Goal: Find specific page/section: Find specific page/section

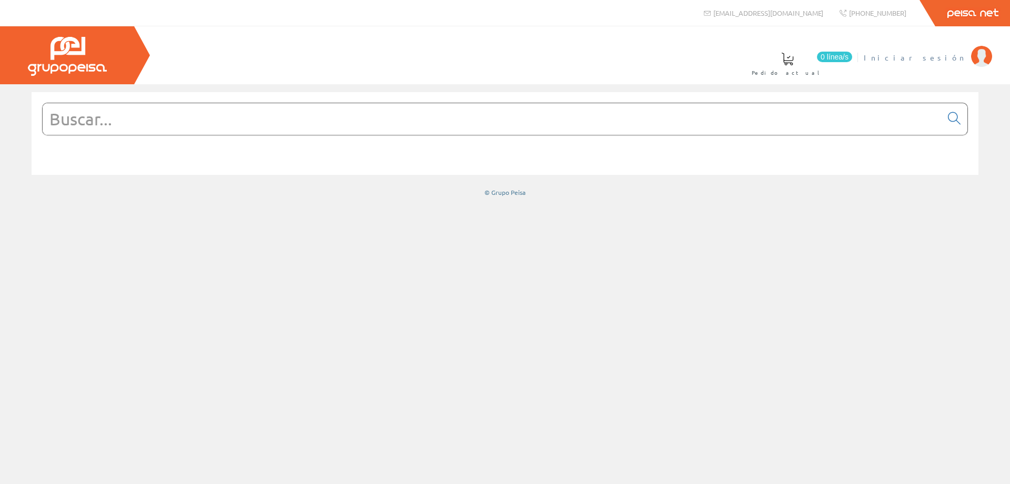
click at [957, 55] on span "Iniciar sesión" at bounding box center [915, 57] width 102 height 11
click at [981, 55] on img at bounding box center [981, 56] width 21 height 21
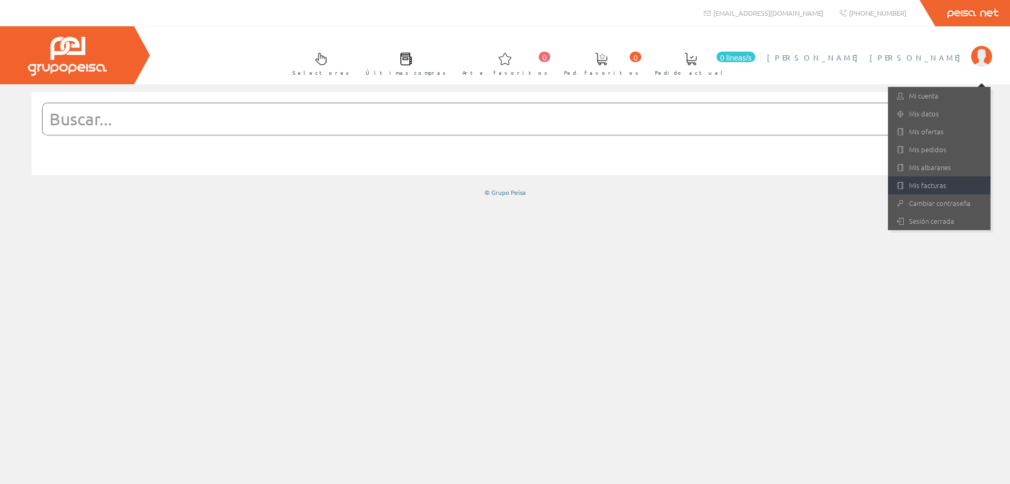
click at [928, 187] on font "Mis facturas" at bounding box center [927, 185] width 37 height 10
